Goal: Task Accomplishment & Management: Use online tool/utility

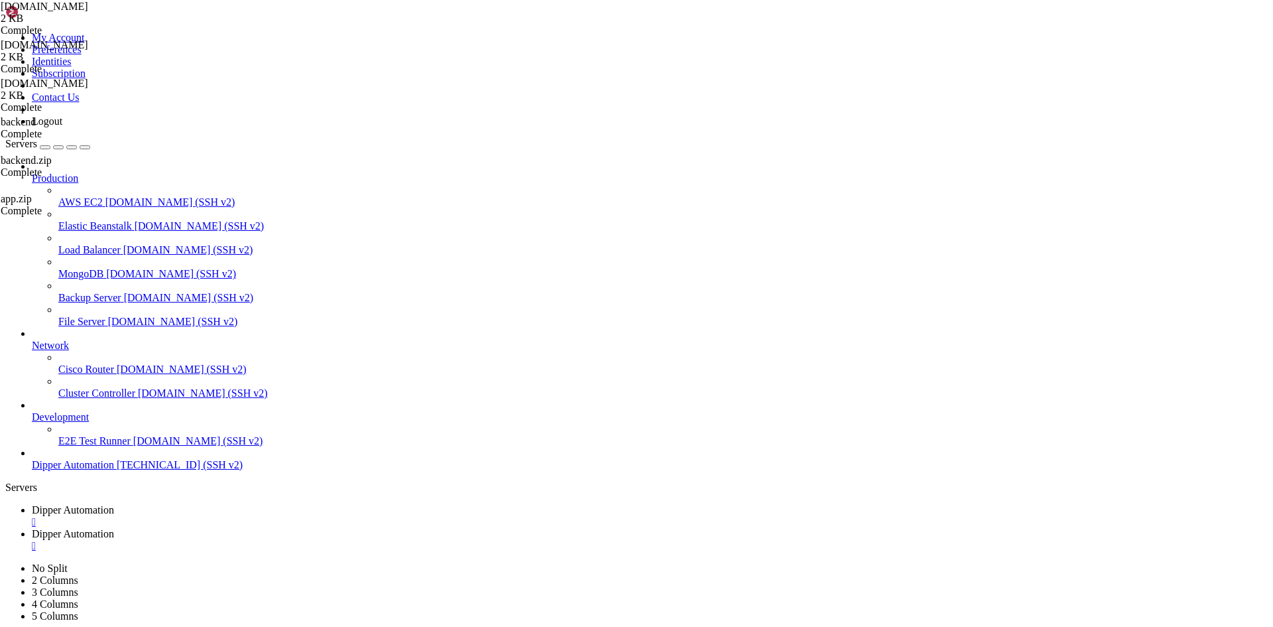
scroll to position [6, 1]
click at [339, 528] on link "Dipper Automation " at bounding box center [650, 540] width 1236 height 24
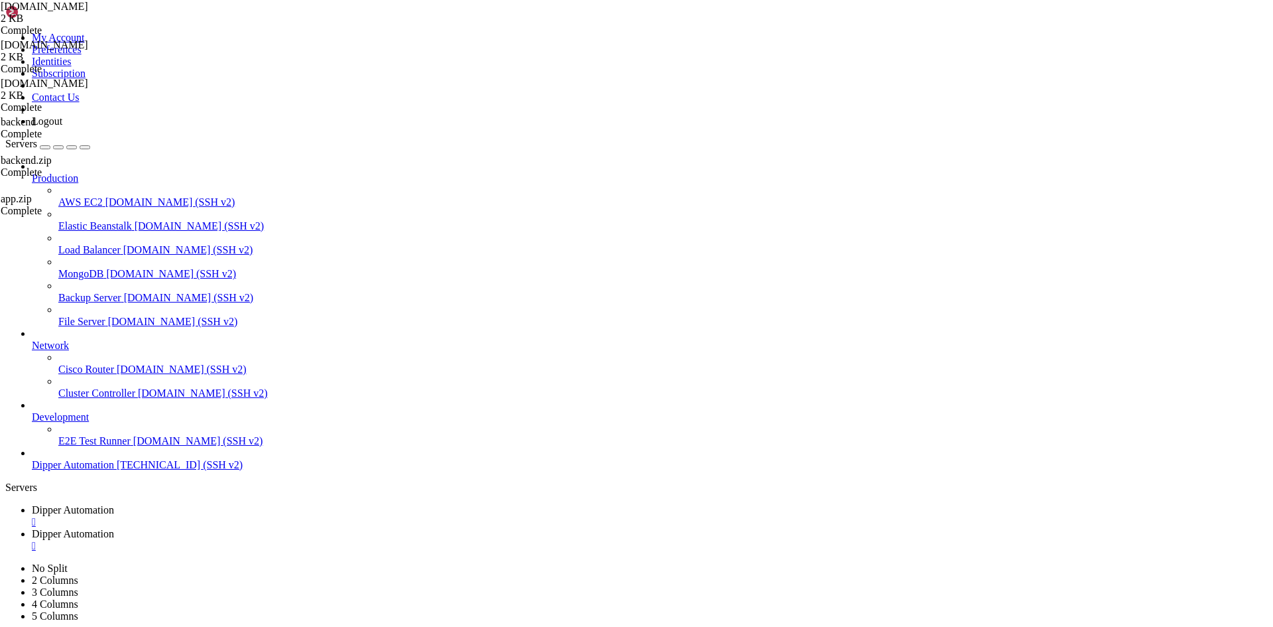
type input "/root/DipperPortal/backend"
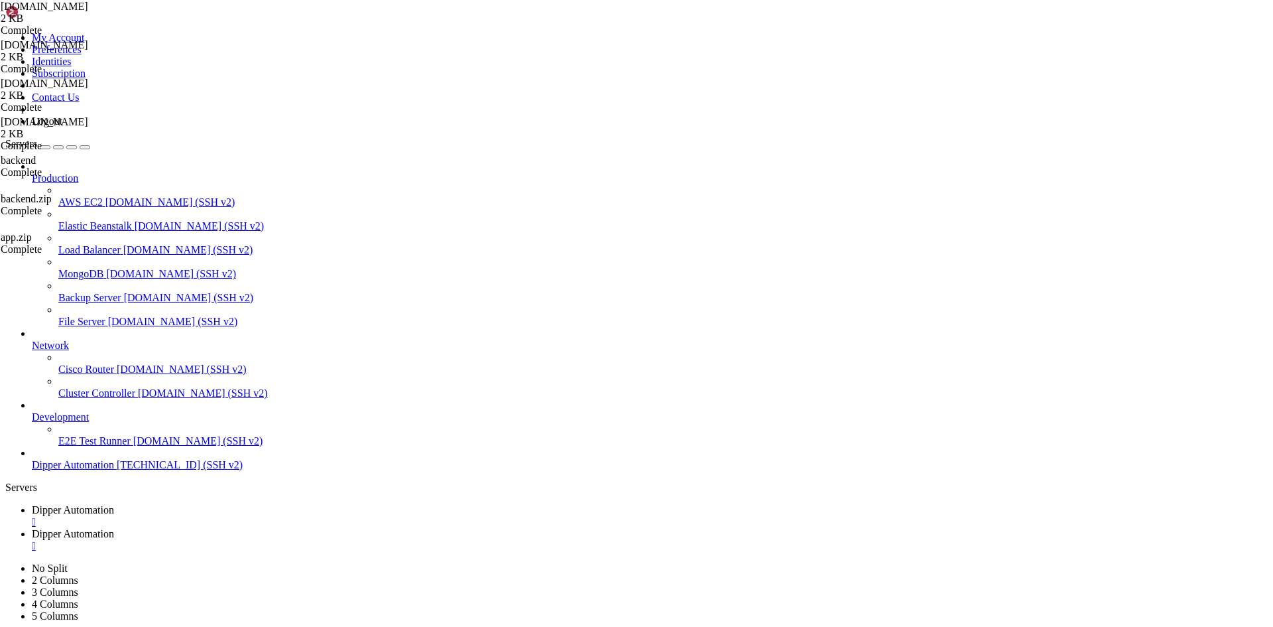
type textarea "fi"
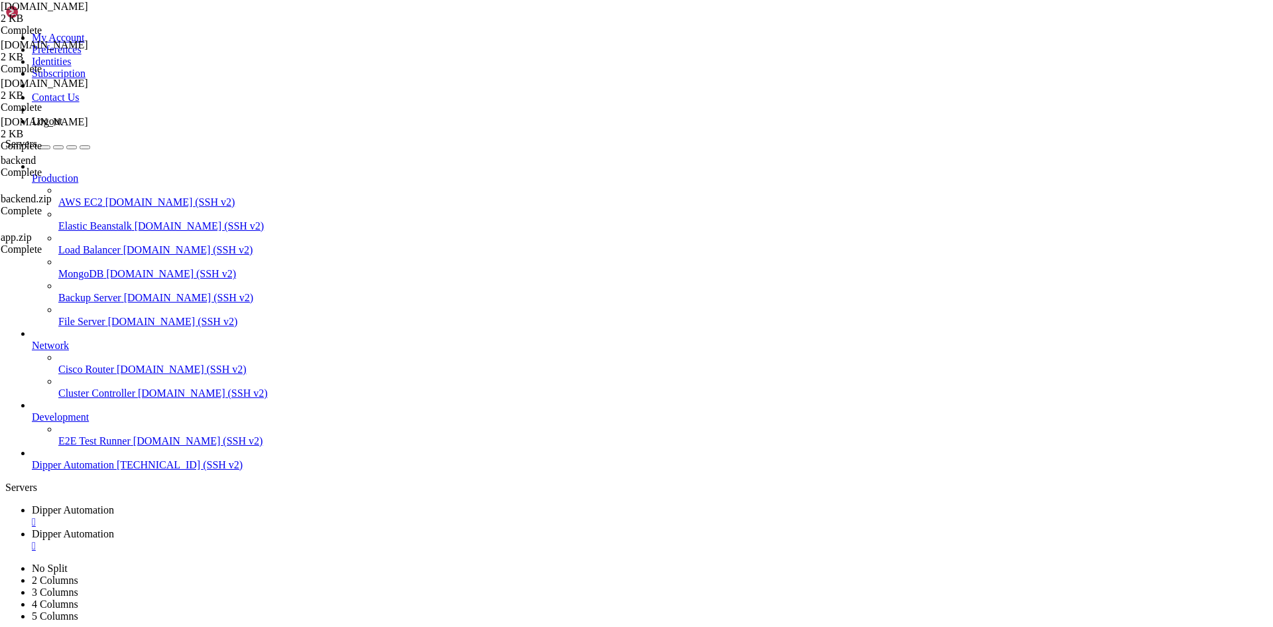
type textarea "source venv/bin/activate"
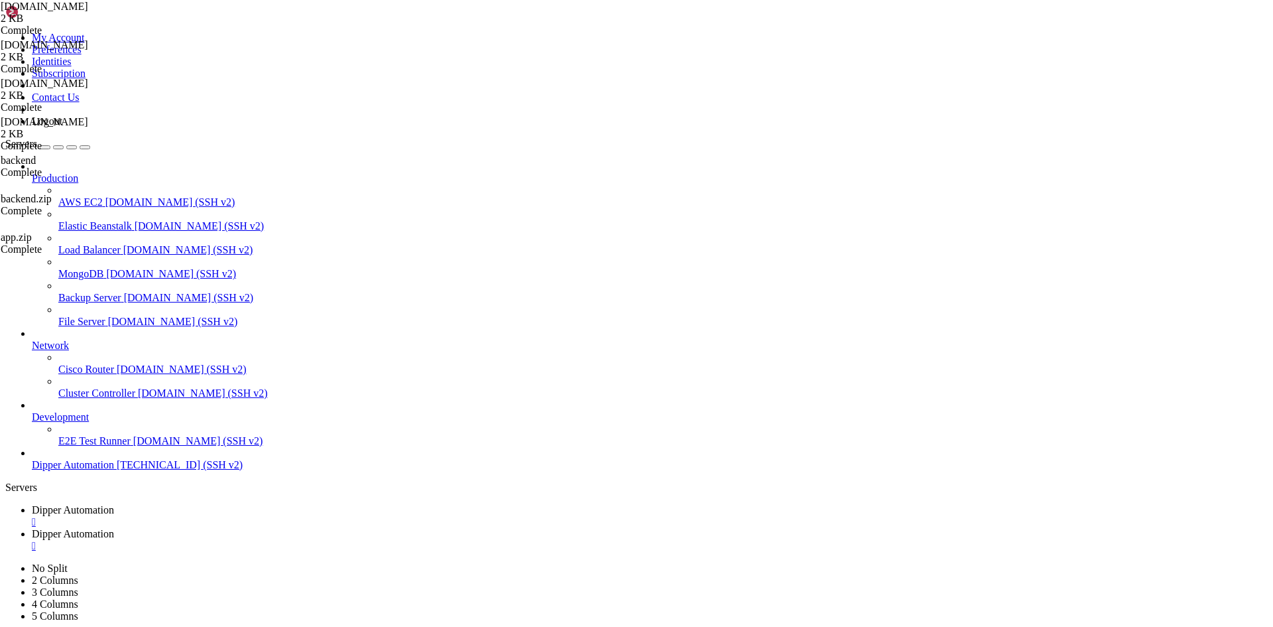
click at [114, 504] on span "Dipper Automation" at bounding box center [73, 509] width 82 height 11
click at [351, 528] on link "Dipper Automation " at bounding box center [650, 540] width 1236 height 24
drag, startPoint x: 352, startPoint y: 495, endPoint x: 109, endPoint y: 0, distance: 551.9
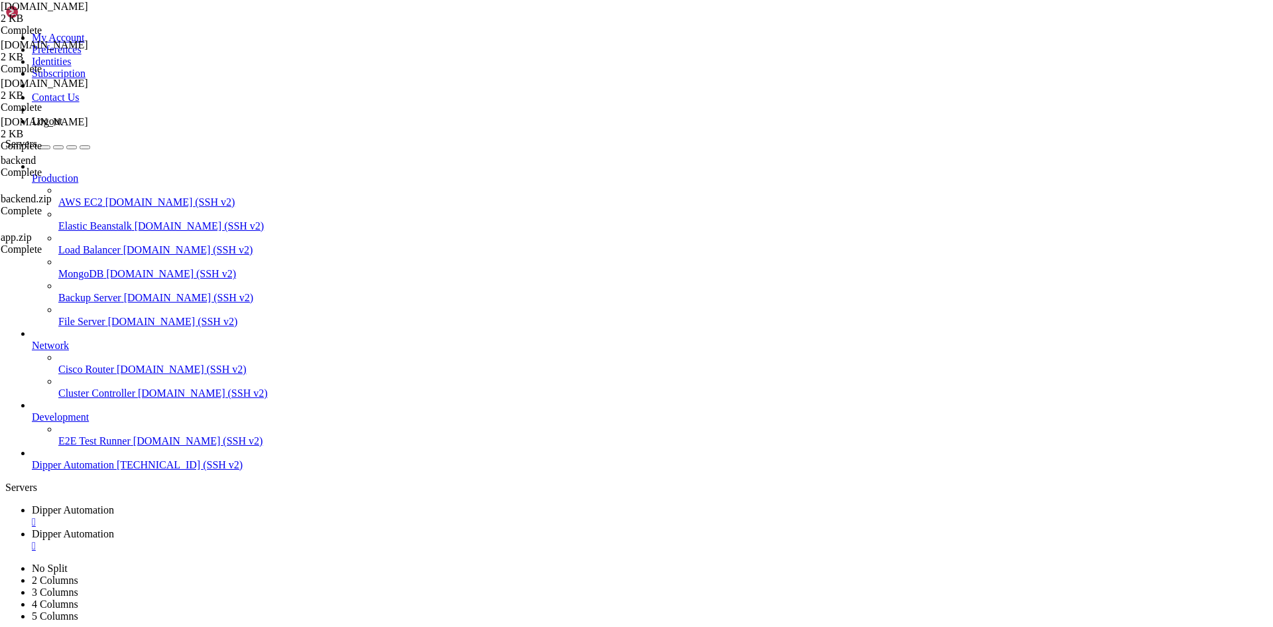
type textarea "#!/bin/bash set -e"
click at [239, 504] on link "Dipper Automation " at bounding box center [650, 516] width 1236 height 24
drag, startPoint x: 532, startPoint y: 1006, endPoint x: 127, endPoint y: 916, distance: 414.5
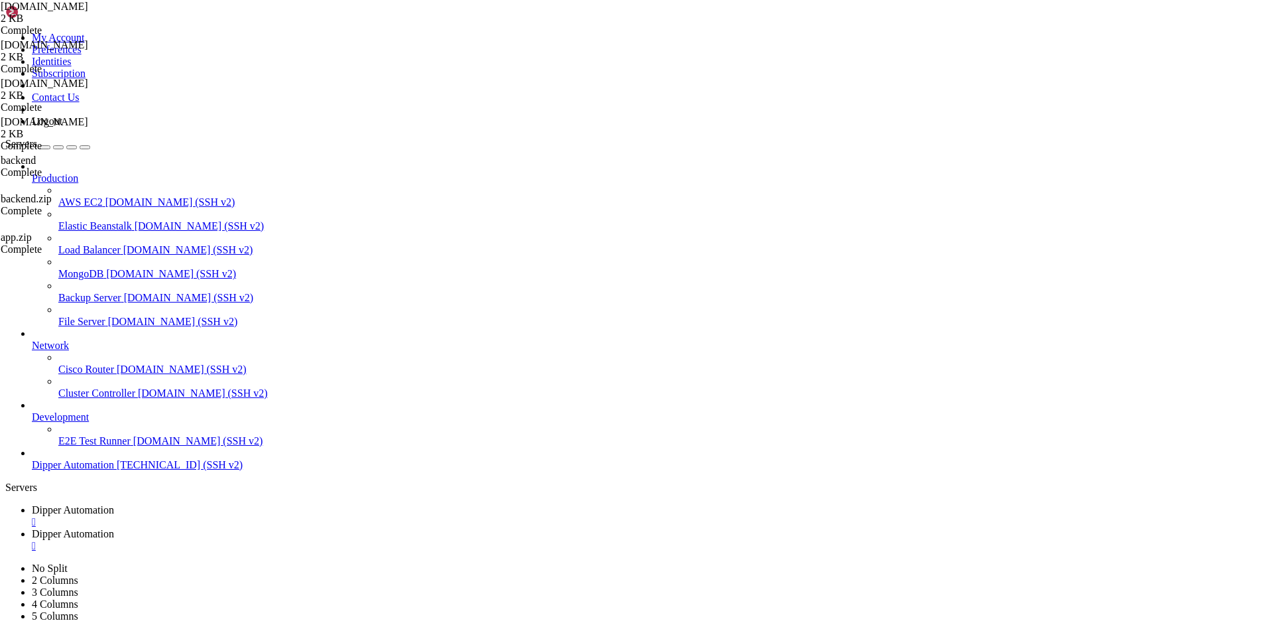
drag, startPoint x: 416, startPoint y: 915, endPoint x: 463, endPoint y: 1007, distance: 103.2
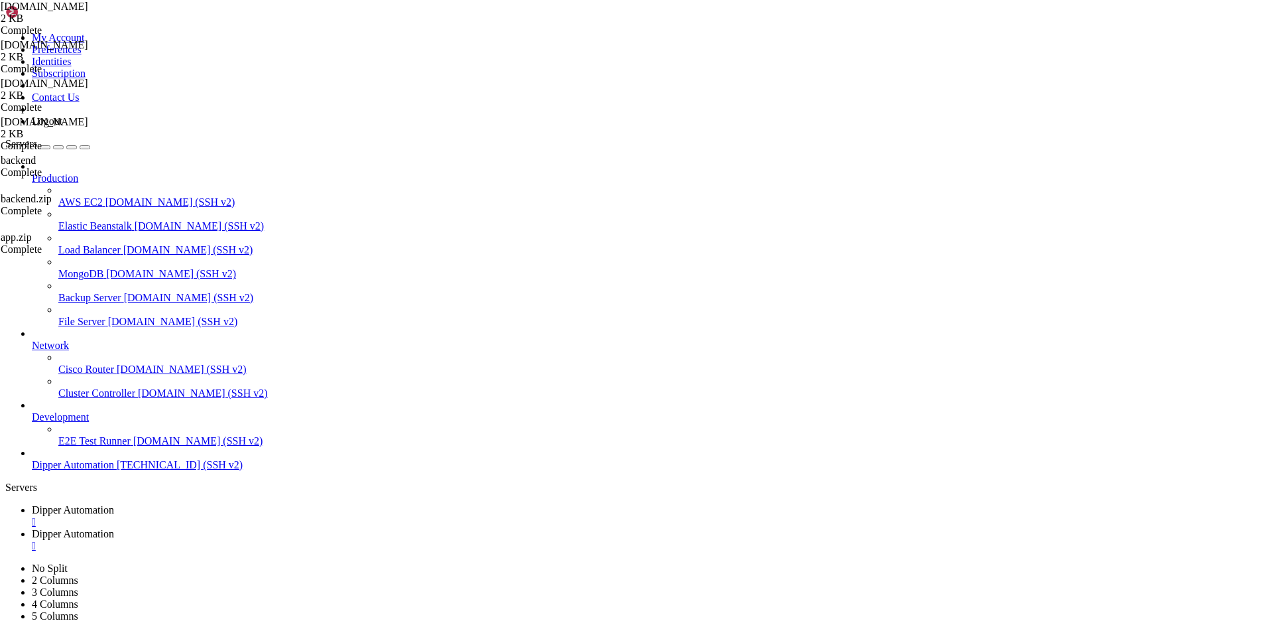
drag, startPoint x: 346, startPoint y: 977, endPoint x: 375, endPoint y: 995, distance: 34.8
drag, startPoint x: 508, startPoint y: 1003, endPoint x: 172, endPoint y: 989, distance: 336.5
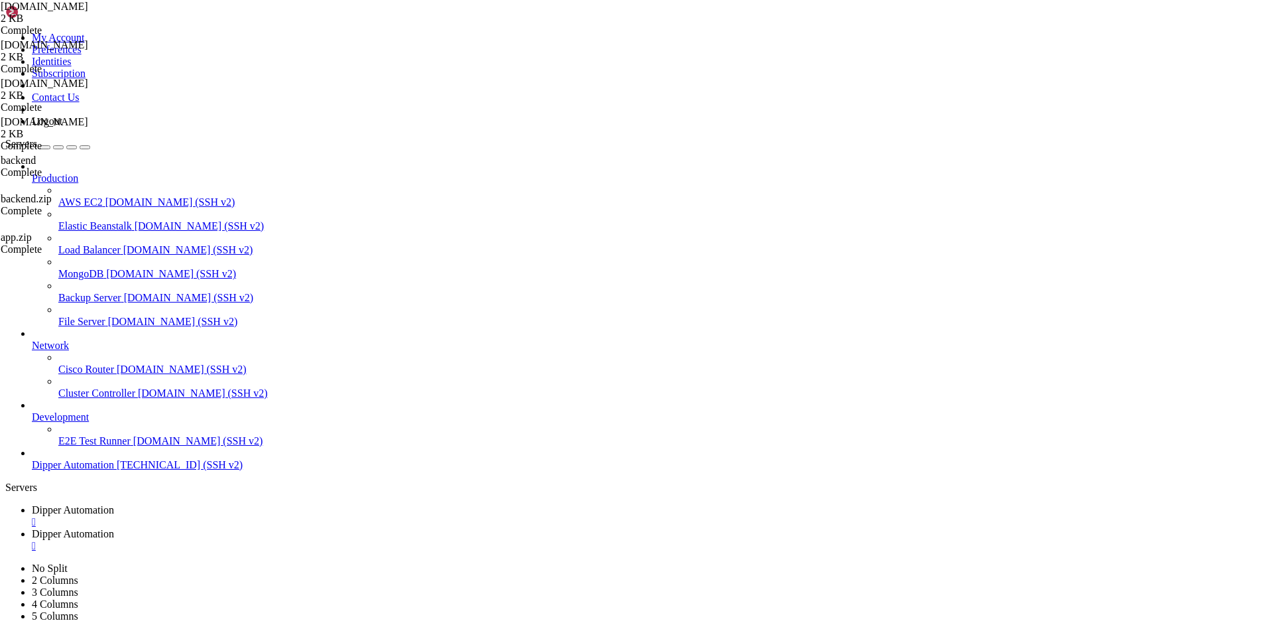
drag, startPoint x: 483, startPoint y: 1290, endPoint x: 12, endPoint y: 1003, distance: 552.1
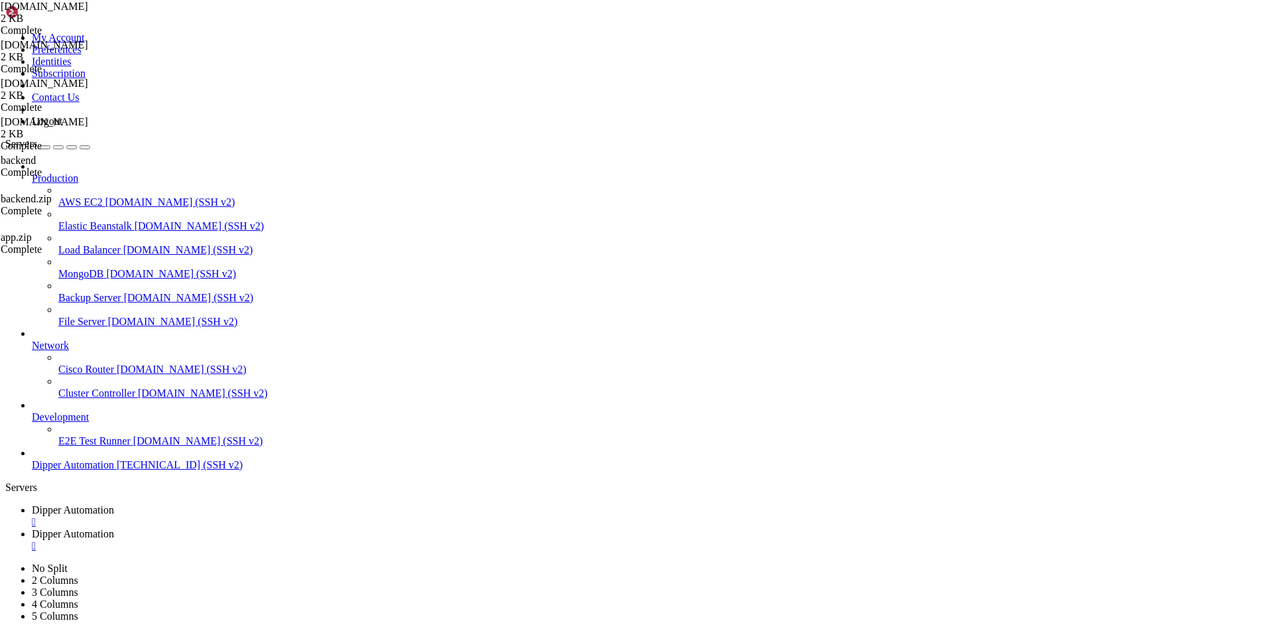
scroll to position [85217, 0]
drag, startPoint x: 357, startPoint y: 11, endPoint x: 336, endPoint y: 13, distance: 20.7
click at [114, 528] on span "Dipper Automation" at bounding box center [73, 533] width 82 height 11
drag, startPoint x: 244, startPoint y: 14, endPoint x: 245, endPoint y: 49, distance: 35.2
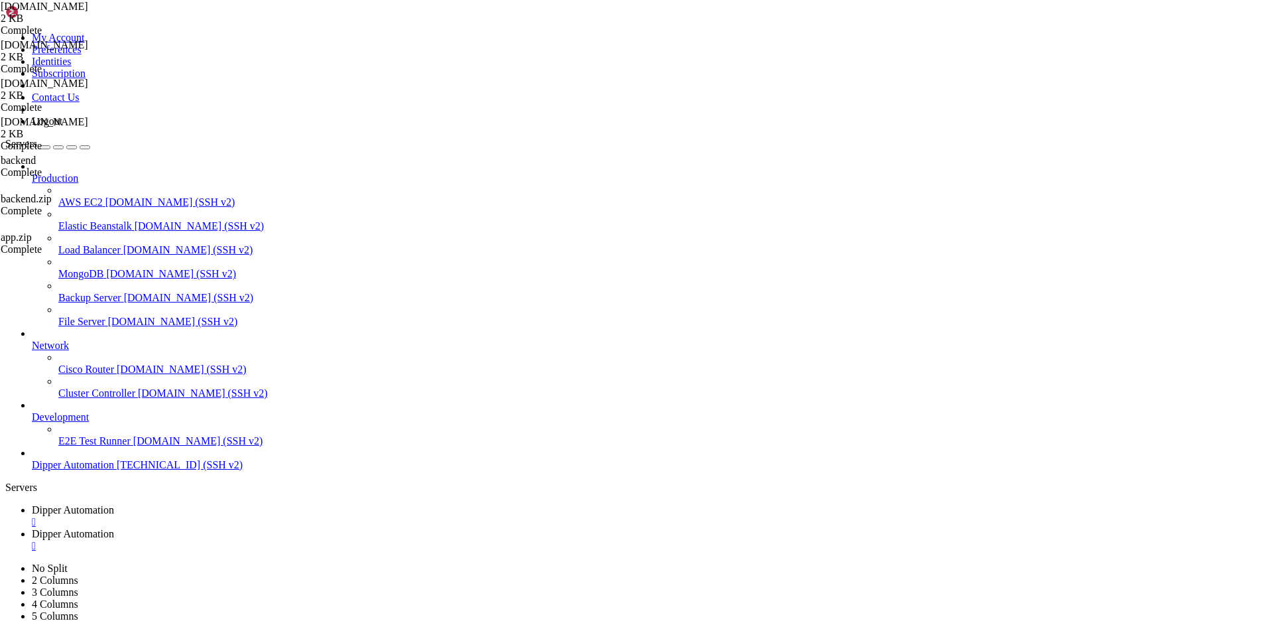
click at [114, 504] on span "Dipper Automation" at bounding box center [73, 509] width 82 height 11
drag, startPoint x: 460, startPoint y: 1282, endPoint x: 14, endPoint y: 866, distance: 610.0
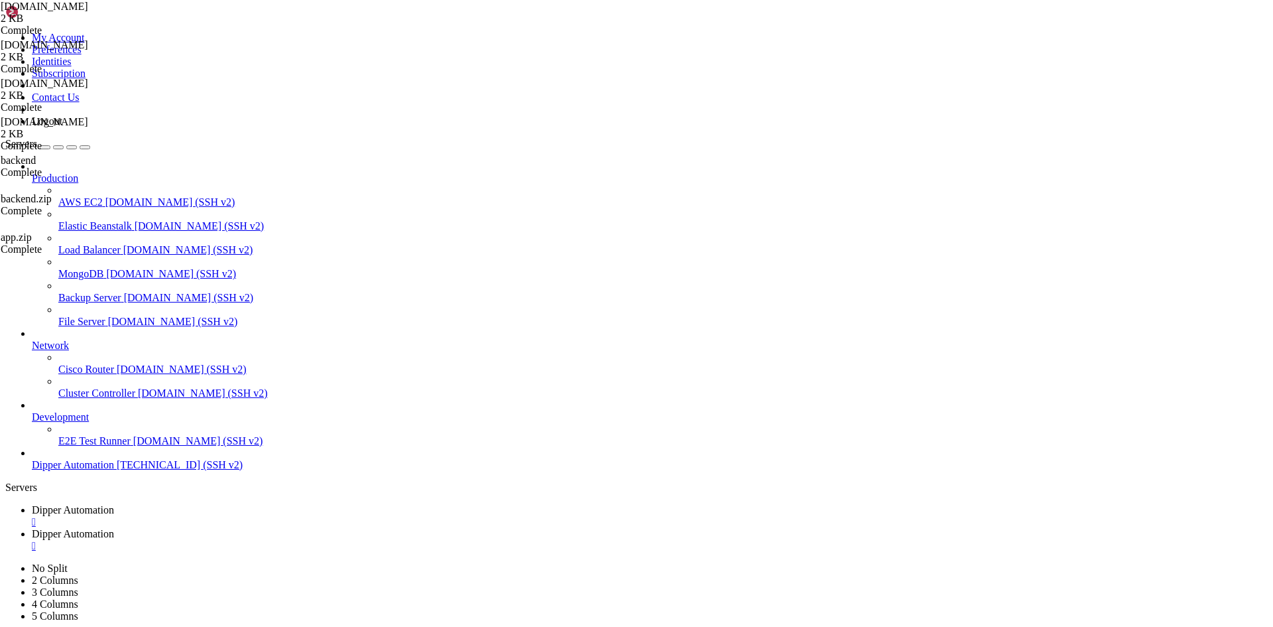
drag, startPoint x: 568, startPoint y: 1088, endPoint x: 370, endPoint y: 1014, distance: 211.7
drag, startPoint x: 499, startPoint y: 1272, endPoint x: 11, endPoint y: 1098, distance: 518.7
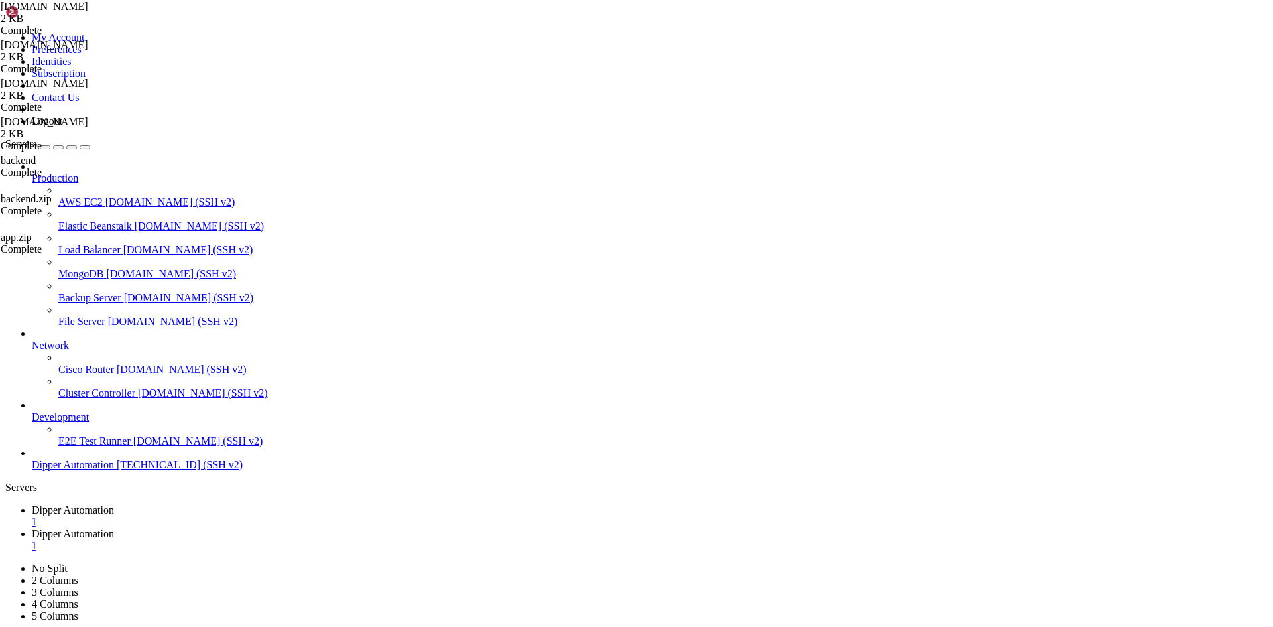
scroll to position [92906, 0]
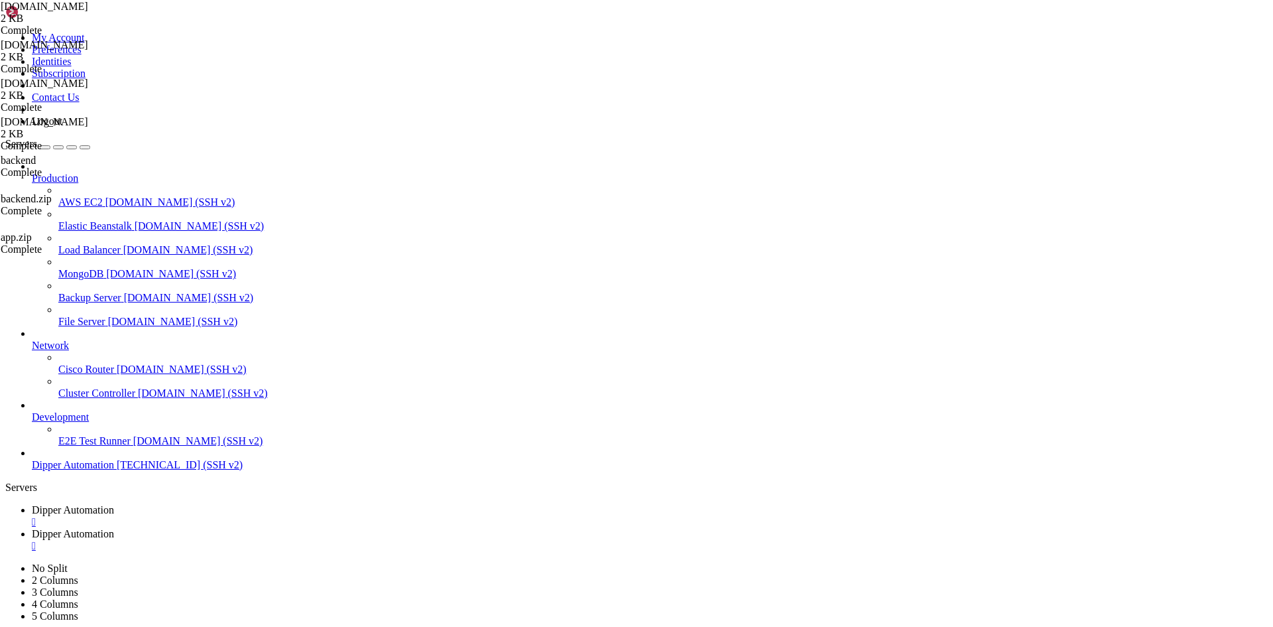
drag, startPoint x: 351, startPoint y: 17, endPoint x: 164, endPoint y: 1, distance: 188.4
click at [114, 528] on span "Dipper Automation" at bounding box center [73, 533] width 82 height 11
click at [114, 504] on span "Dipper Automation" at bounding box center [73, 509] width 82 height 11
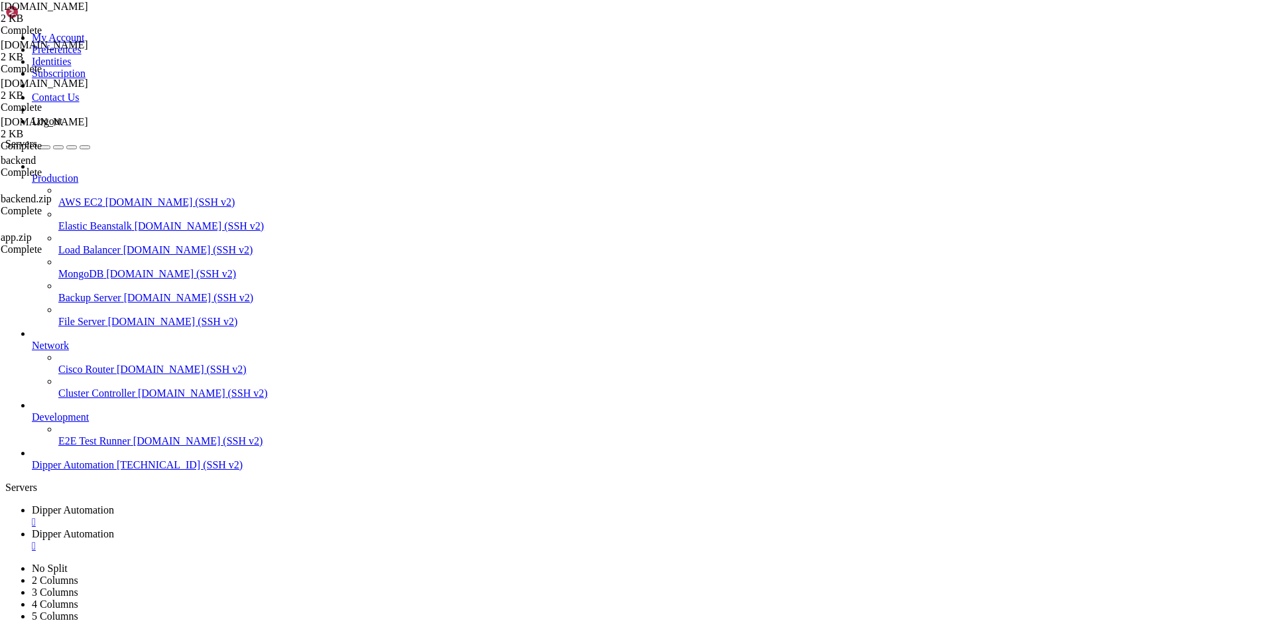
click at [281, 516] on div "" at bounding box center [650, 522] width 1236 height 12
click at [52, 470] on span "Dipper Automation" at bounding box center [73, 464] width 82 height 11
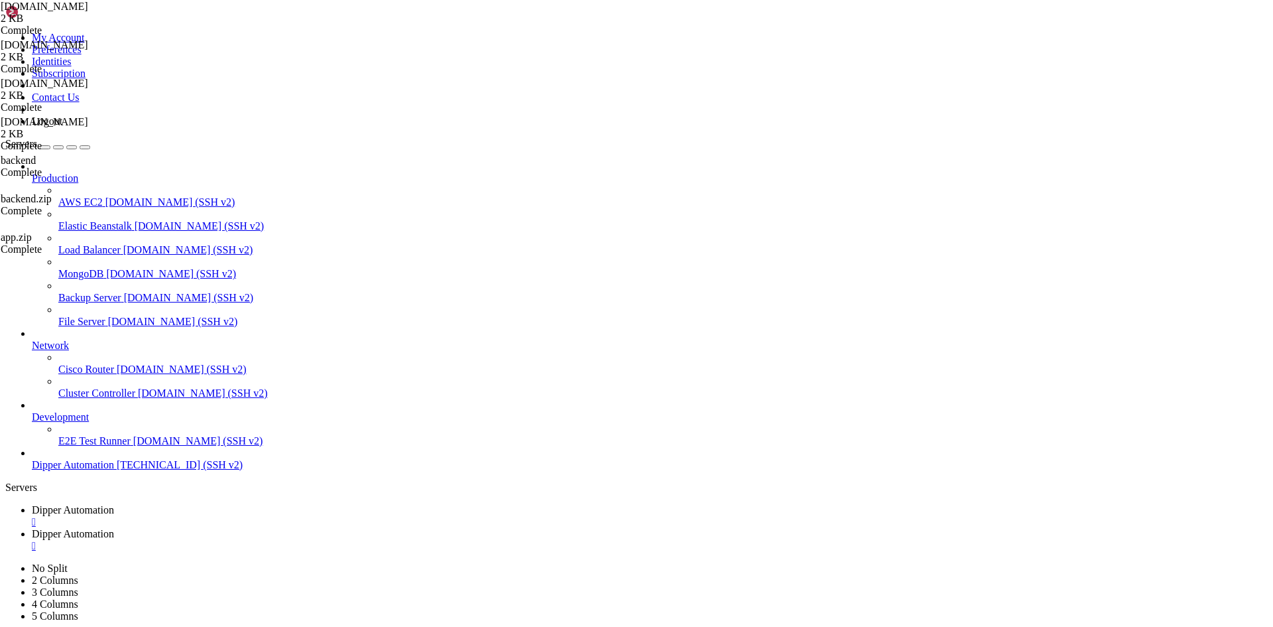
scroll to position [349, 0]
drag, startPoint x: 548, startPoint y: 1884, endPoint x: 527, endPoint y: 1880, distance: 21.6
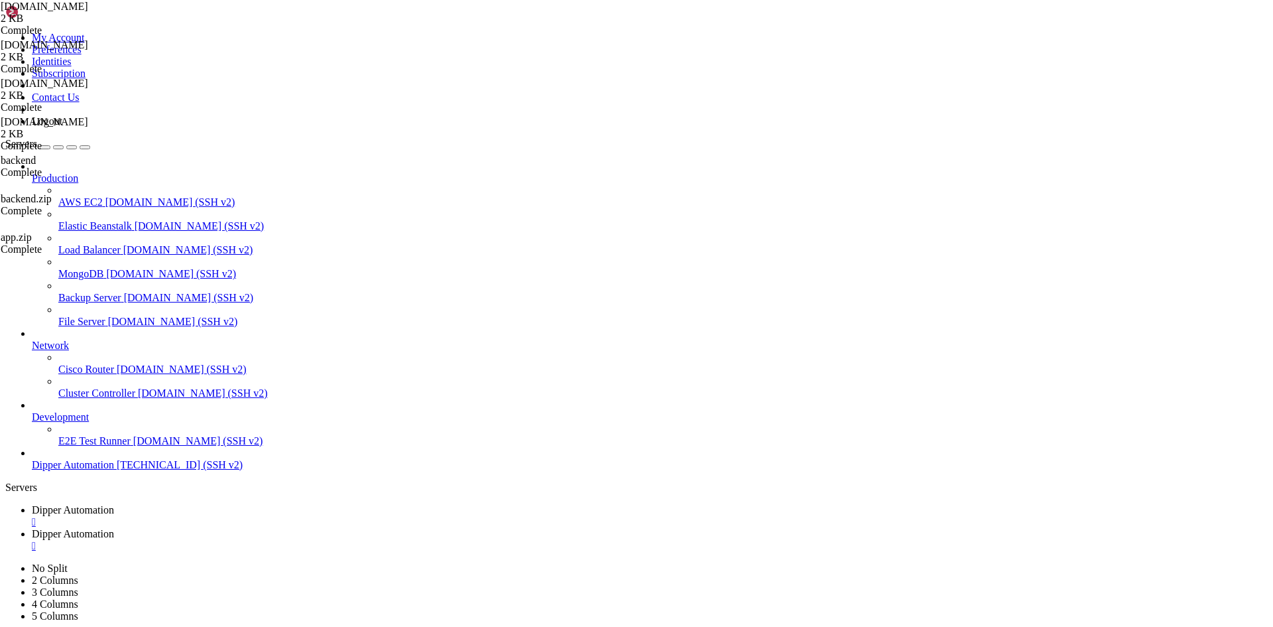
click at [227, 504] on link "Dipper Automation " at bounding box center [650, 516] width 1236 height 24
click at [362, 528] on link "Dipper Automation " at bounding box center [650, 540] width 1236 height 24
click at [114, 504] on span "Dipper Automation" at bounding box center [73, 509] width 82 height 11
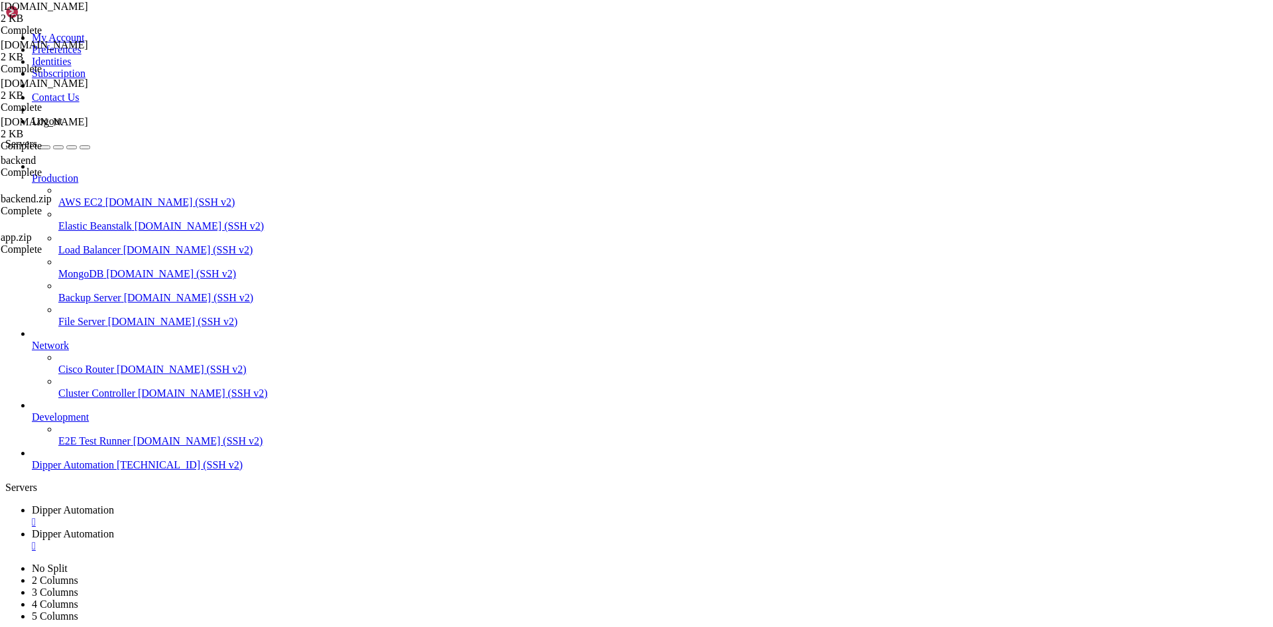
click at [347, 528] on link "Dipper Automation " at bounding box center [650, 540] width 1236 height 24
click at [254, 504] on link "Dipper Automation " at bounding box center [650, 516] width 1236 height 24
type textarea "pip install -r requirements.txt"
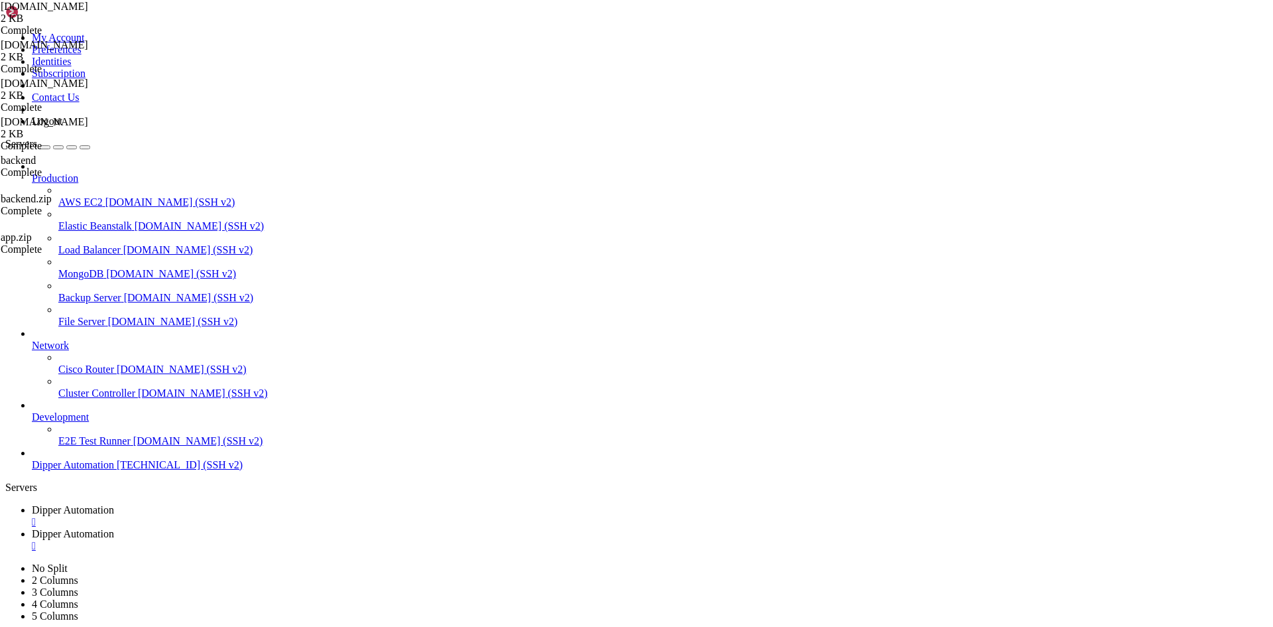
click at [114, 528] on span "Dipper Automation" at bounding box center [73, 533] width 82 height 11
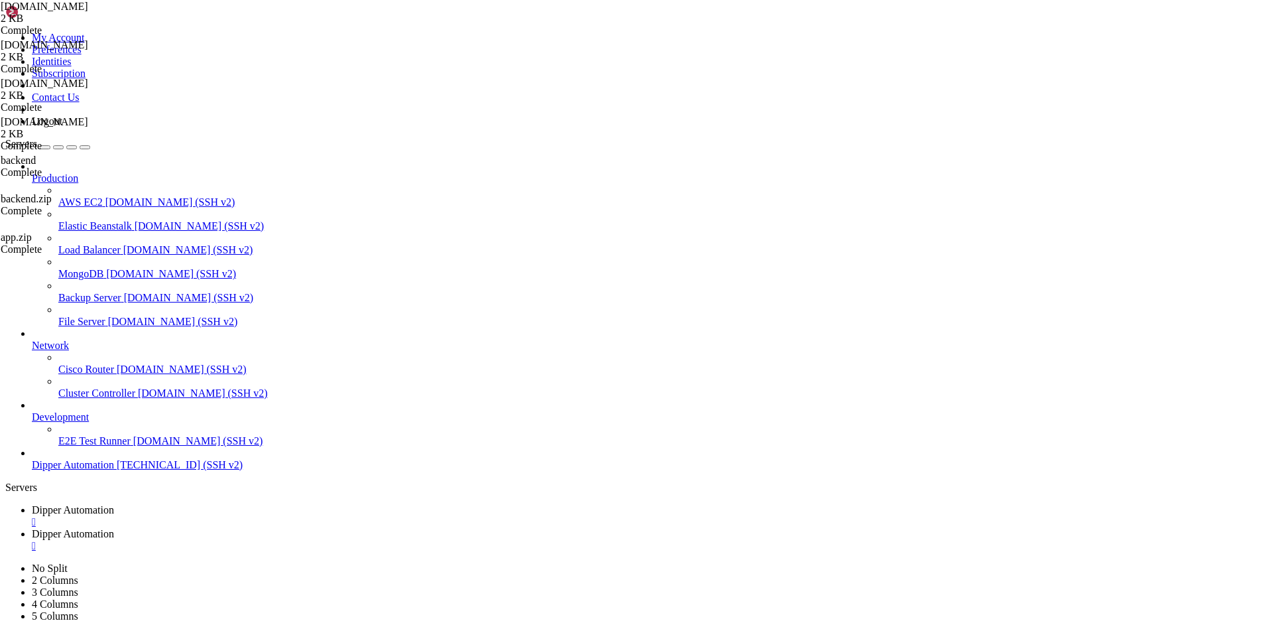
drag, startPoint x: 440, startPoint y: 1938, endPoint x: 196, endPoint y: 1891, distance: 248.4
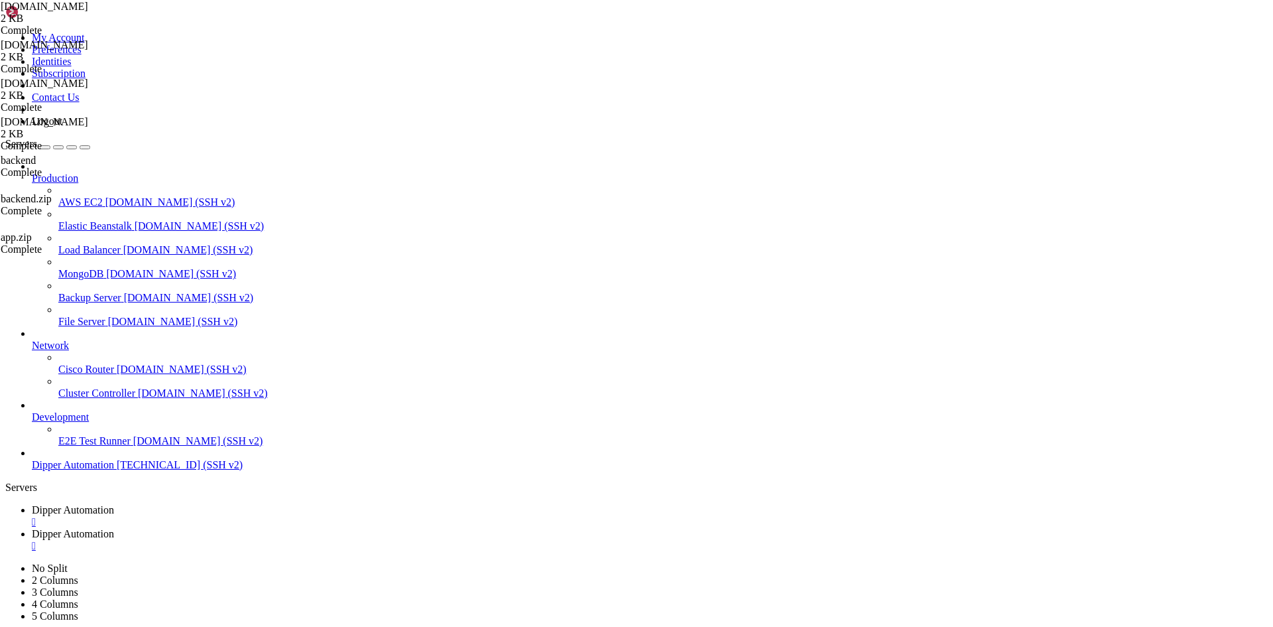
click at [271, 504] on link "Dipper Automation " at bounding box center [650, 516] width 1236 height 24
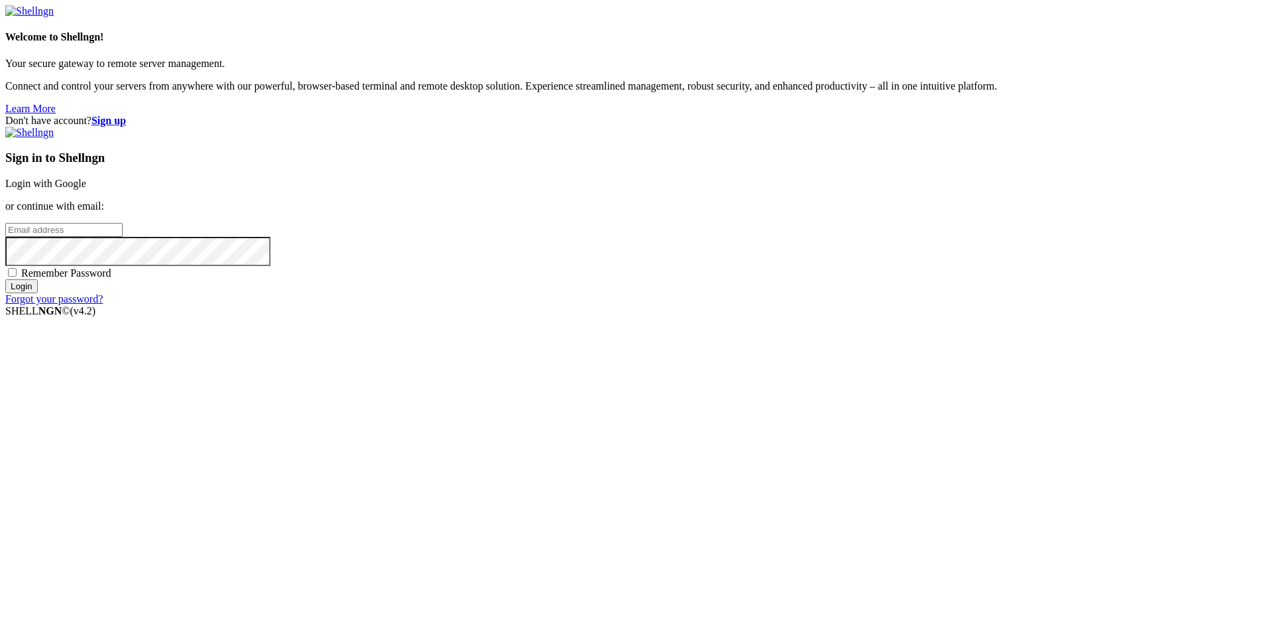
click at [86, 189] on link "Login with Google" at bounding box center [45, 183] width 81 height 11
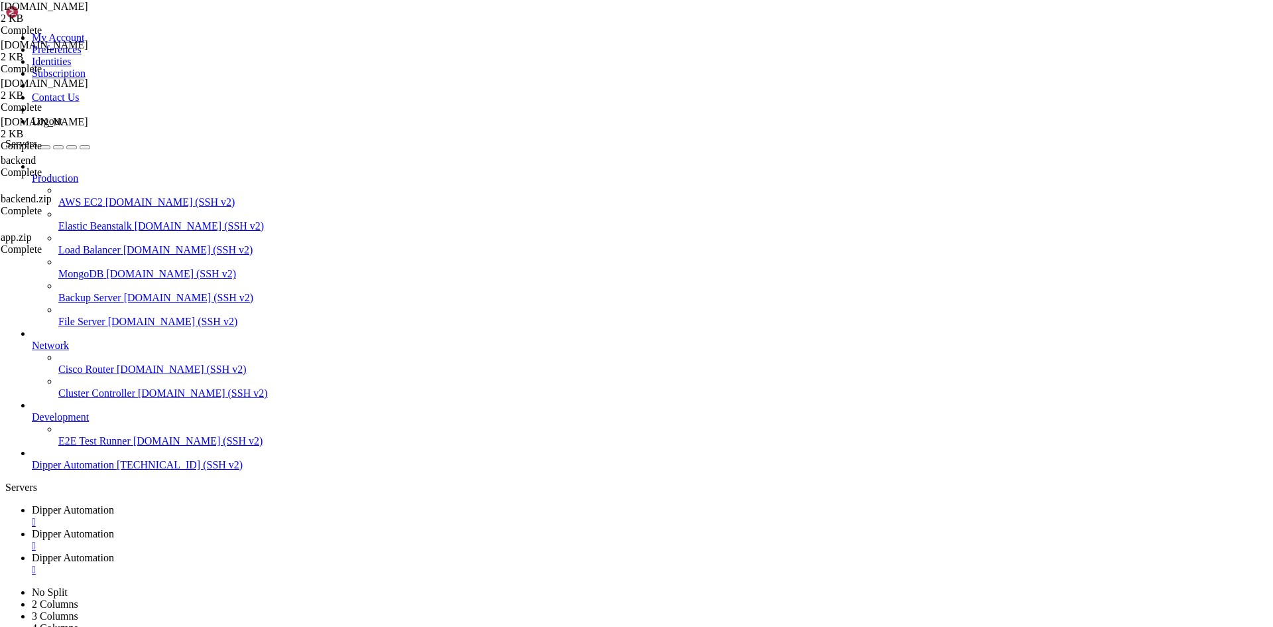
scroll to position [1094, 0]
click at [432, 552] on link "Dipper Automation " at bounding box center [650, 564] width 1236 height 24
click at [276, 516] on div "" at bounding box center [650, 522] width 1236 height 12
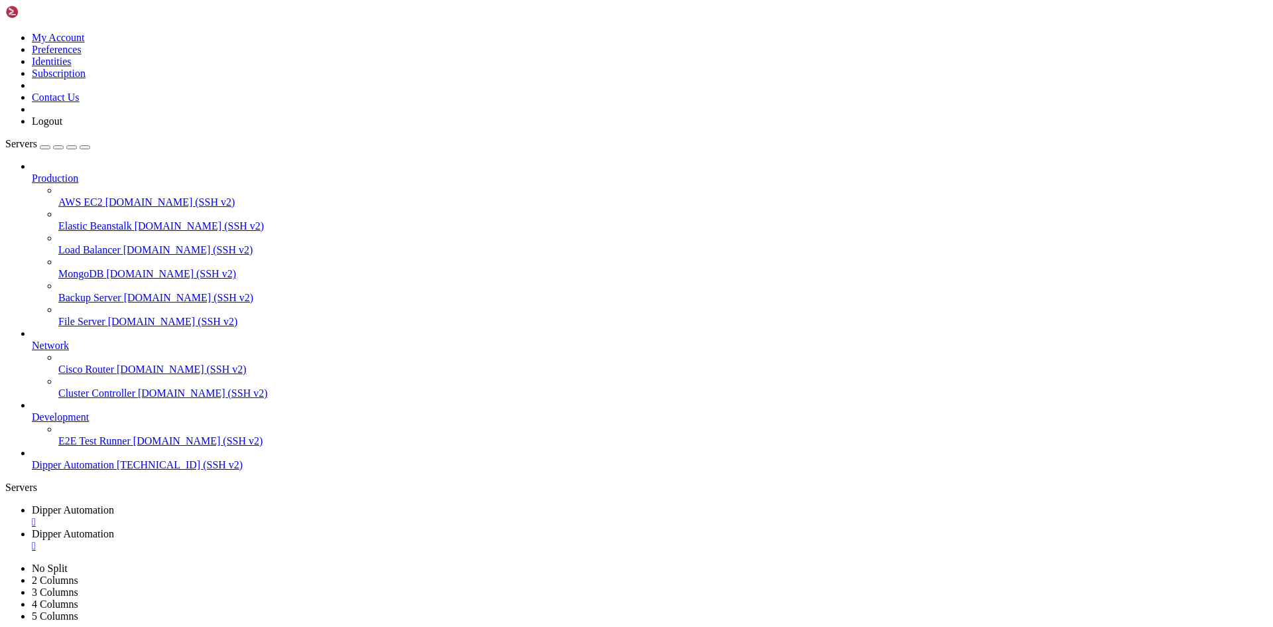
click at [338, 528] on link "Dipper Automation " at bounding box center [650, 540] width 1236 height 24
click at [205, 504] on link "Dipper Automation " at bounding box center [650, 516] width 1236 height 24
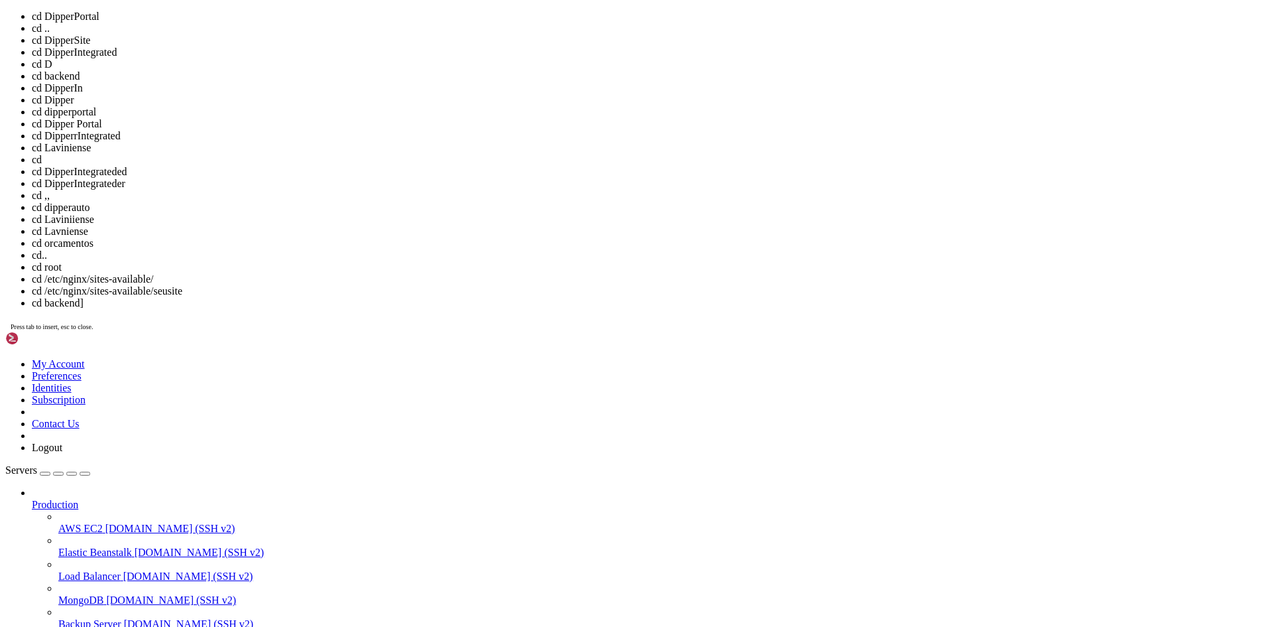
scroll to position [37, 0]
drag, startPoint x: 373, startPoint y: 1649, endPoint x: 166, endPoint y: 1424, distance: 306.5
drag, startPoint x: 164, startPoint y: 1423, endPoint x: 169, endPoint y: 1432, distance: 9.8
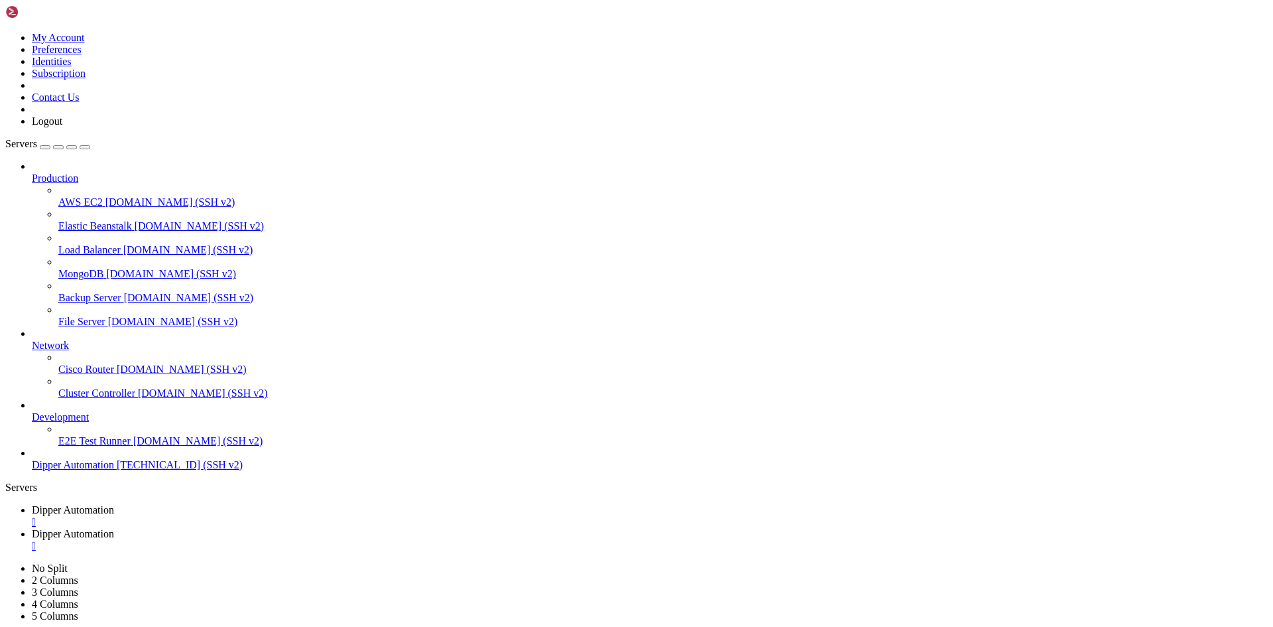
scroll to position [1488, 0]
click at [114, 528] on span "Dipper Automation" at bounding box center [73, 533] width 82 height 11
type input "/root/DipperPortal/backend"
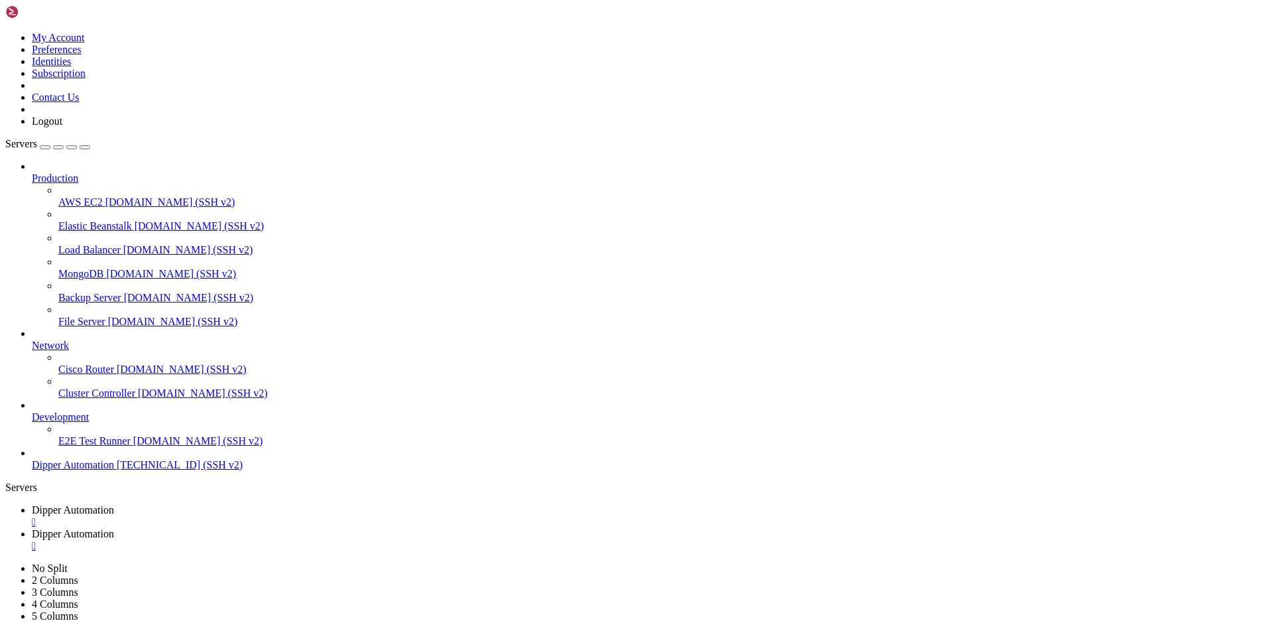
click at [114, 504] on span "Dipper Automation" at bounding box center [73, 509] width 82 height 11
drag, startPoint x: 15, startPoint y: 1076, endPoint x: 164, endPoint y: 1204, distance: 197.5
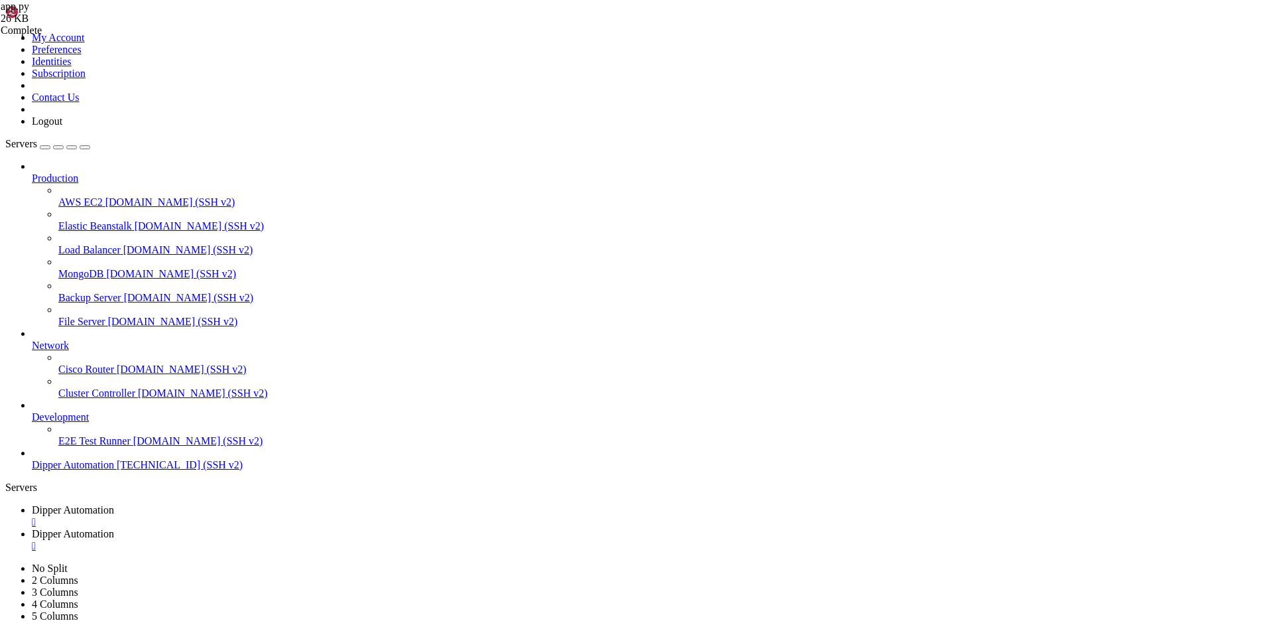
drag, startPoint x: 15, startPoint y: 1074, endPoint x: 223, endPoint y: 1125, distance: 214.2
copy div "(venv) root@vps58218:~/DipperPortal/backend# python app.py Python [DATE] (defau…"
click at [114, 528] on span "Dipper Automation" at bounding box center [73, 533] width 82 height 11
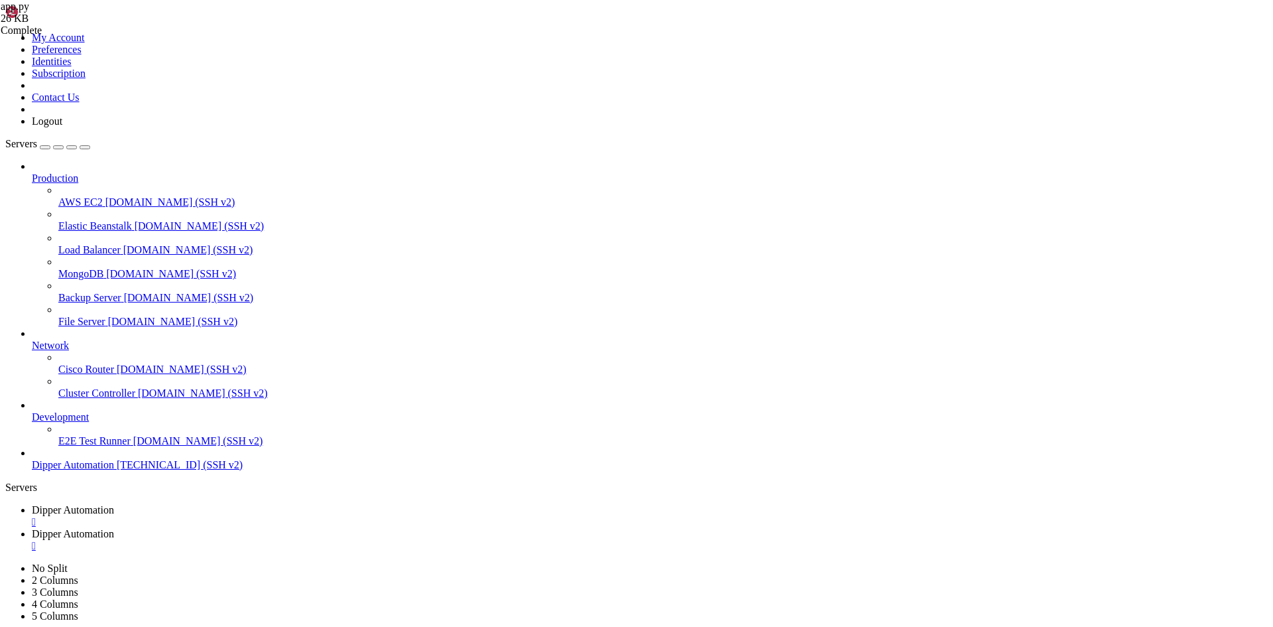
type textarea "[DOMAIN_NAME](host='[TECHNICAL_ID]', port=5001, debug=True)"
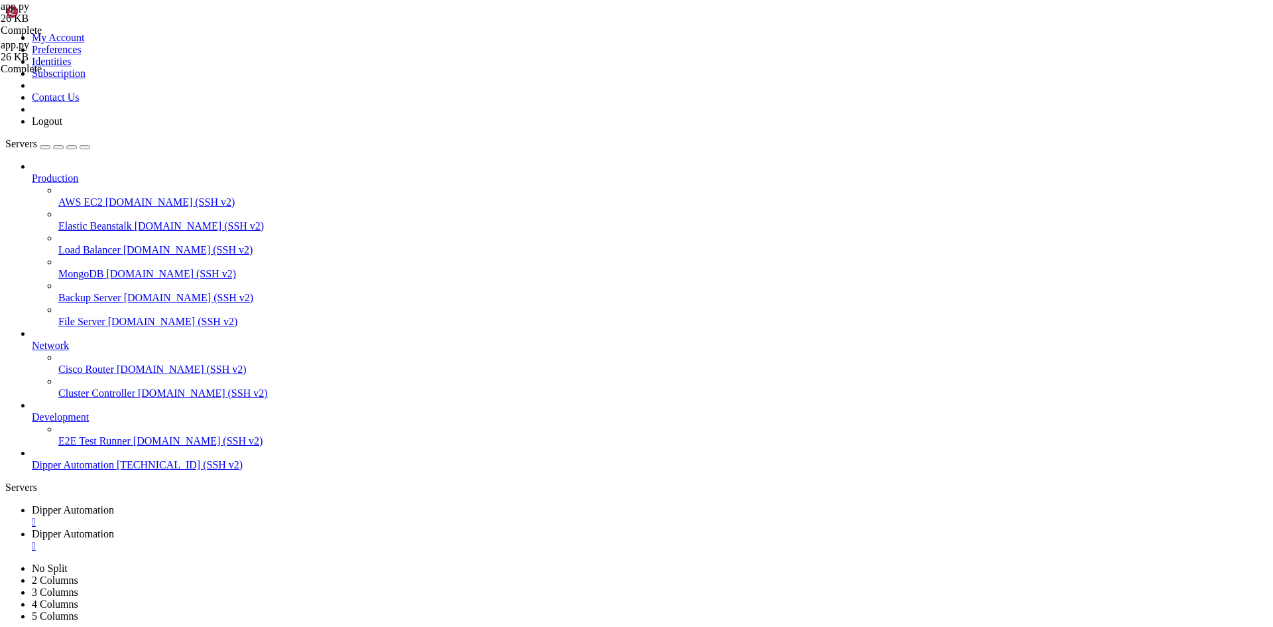
click at [200, 504] on link "Dipper Automation " at bounding box center [650, 516] width 1236 height 24
drag, startPoint x: 306, startPoint y: 1274, endPoint x: 13, endPoint y: 1198, distance: 302.7
copy div "(venv) root@vps58218:~/DipperPortal/backend# python3 app.py Traceback (most rec…"
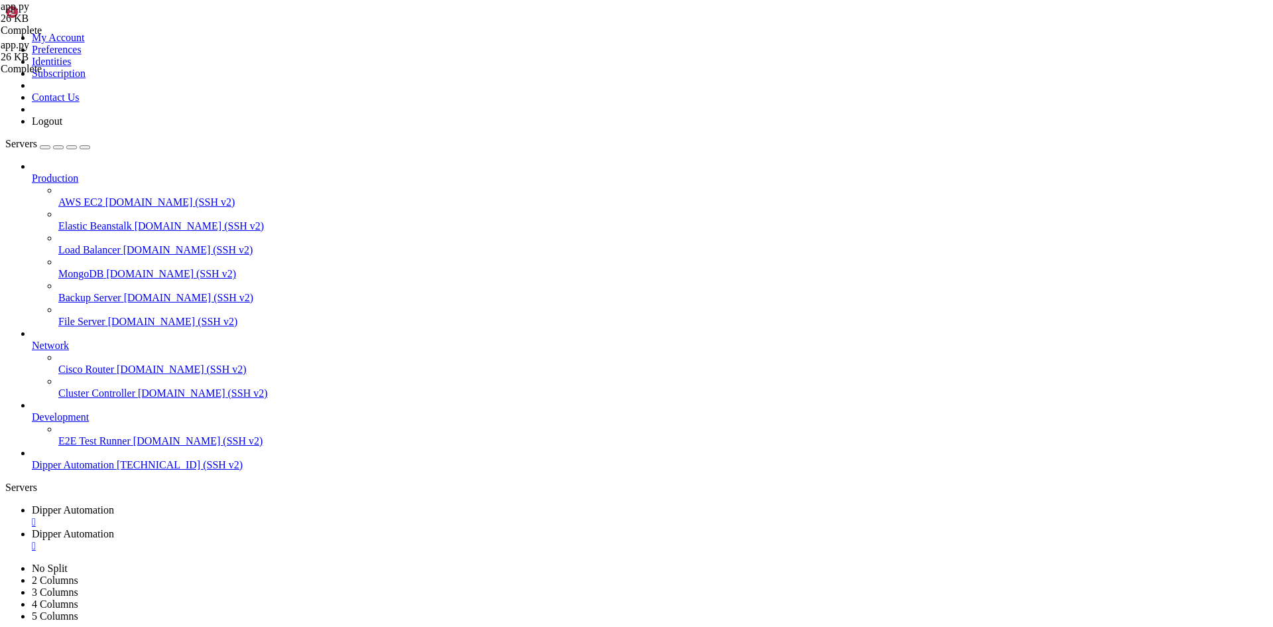
scroll to position [2289, 0]
click at [114, 528] on span "Dipper Automation" at bounding box center [73, 533] width 82 height 11
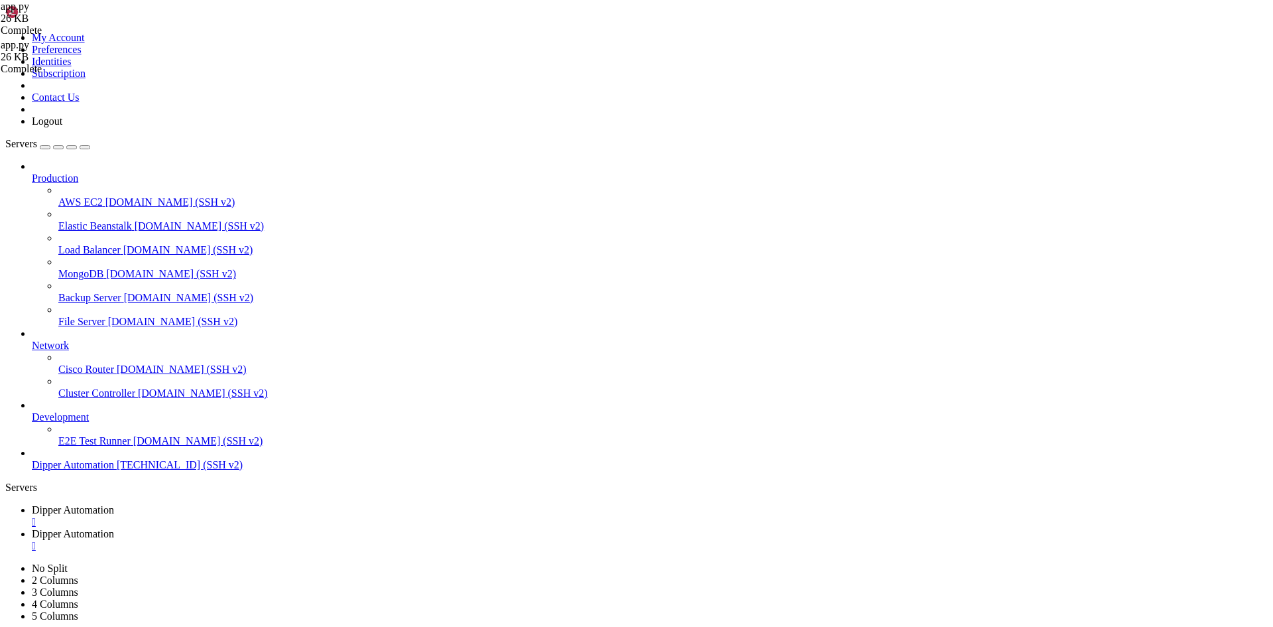
type input "/root"
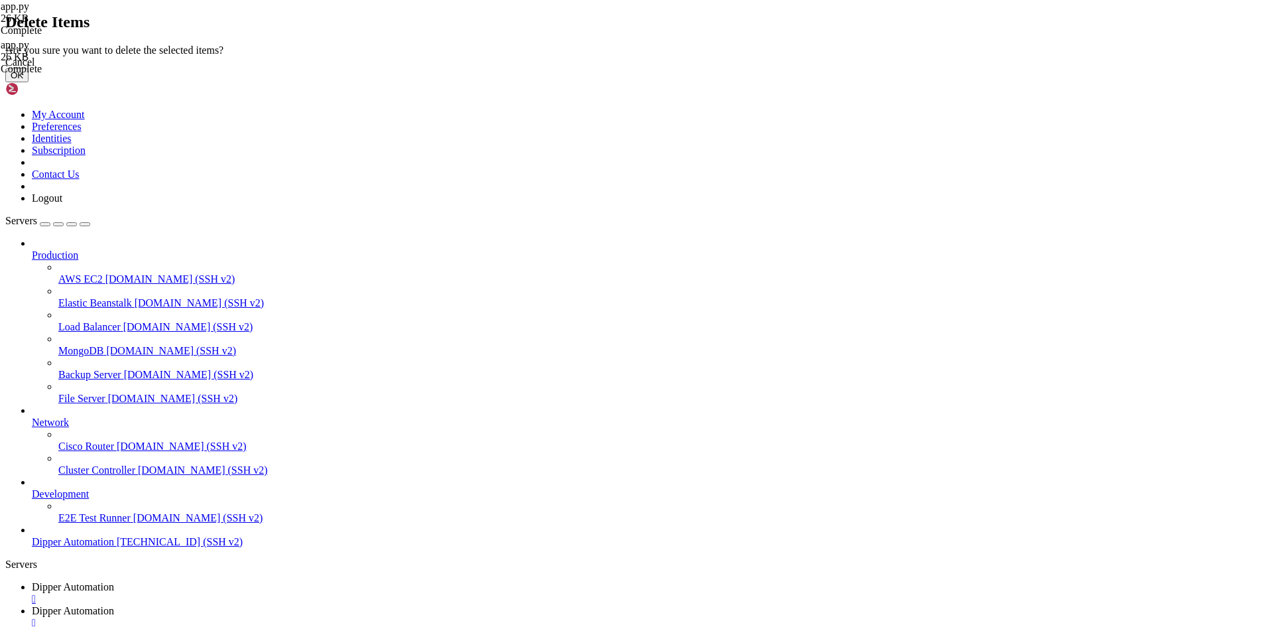
click at [29, 82] on button "OK" at bounding box center [16, 75] width 23 height 14
